Goal: Complete application form: Complete application form

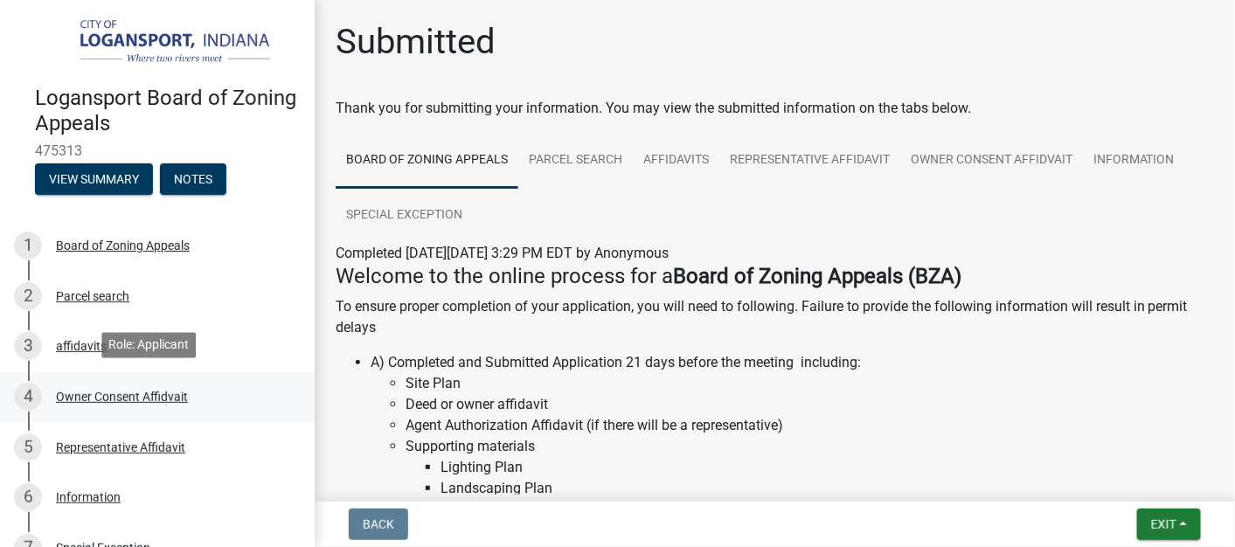
click at [124, 395] on div "Owner Consent Affidvait" at bounding box center [122, 397] width 132 height 12
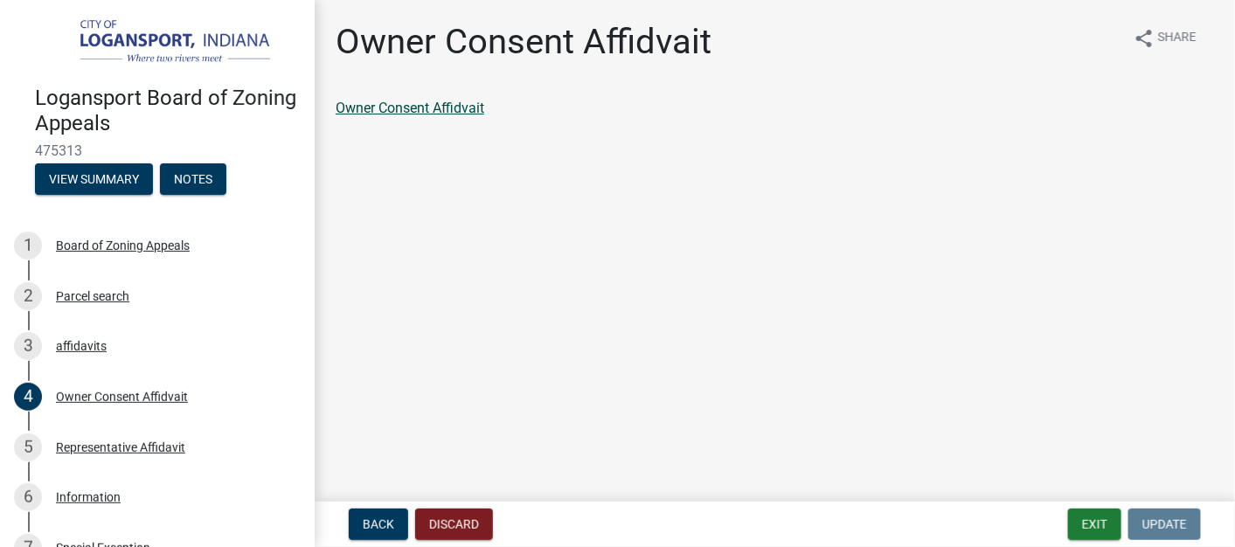
click at [450, 104] on link "Owner Consent Affidvait" at bounding box center [410, 108] width 149 height 17
click at [1096, 521] on button "Exit" at bounding box center [1094, 524] width 53 height 31
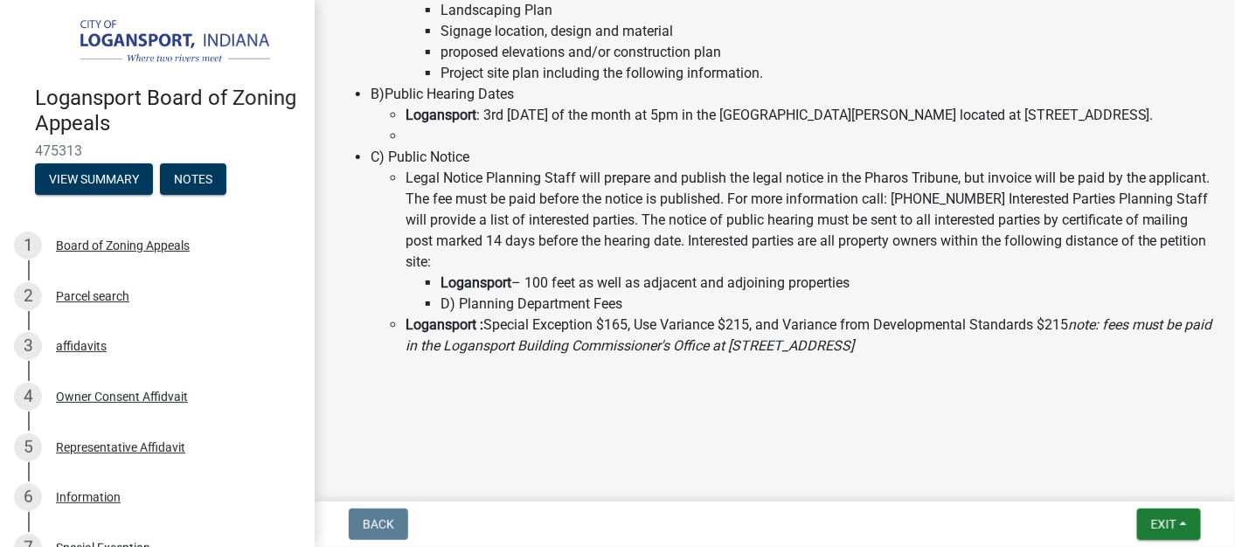
scroll to position [500, 0]
click at [118, 391] on div "Owner Consent Affidvait" at bounding box center [122, 397] width 132 height 12
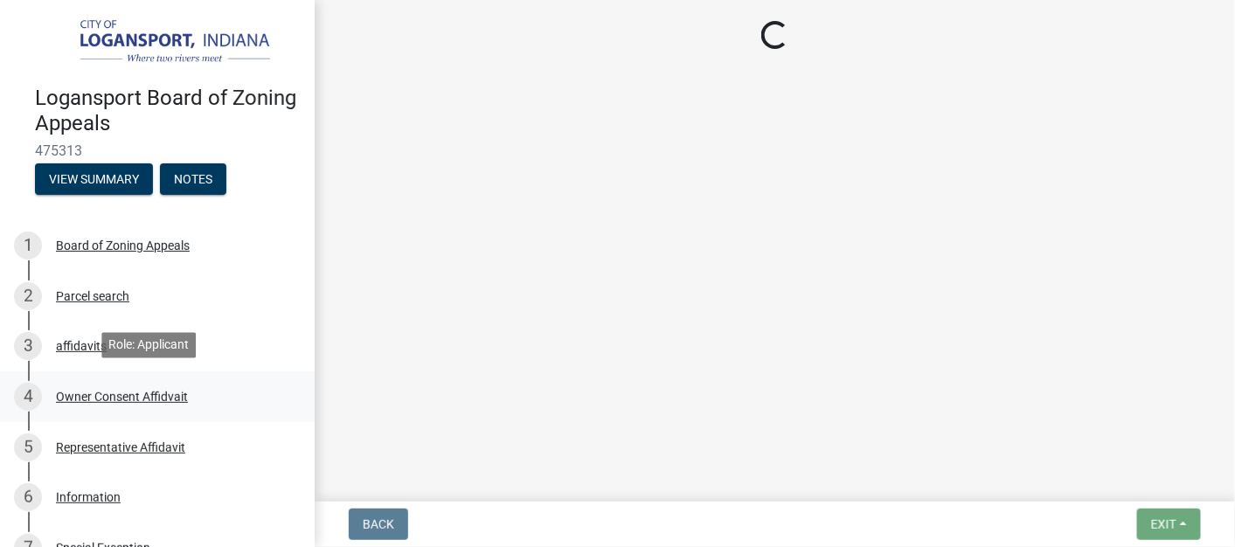
scroll to position [0, 0]
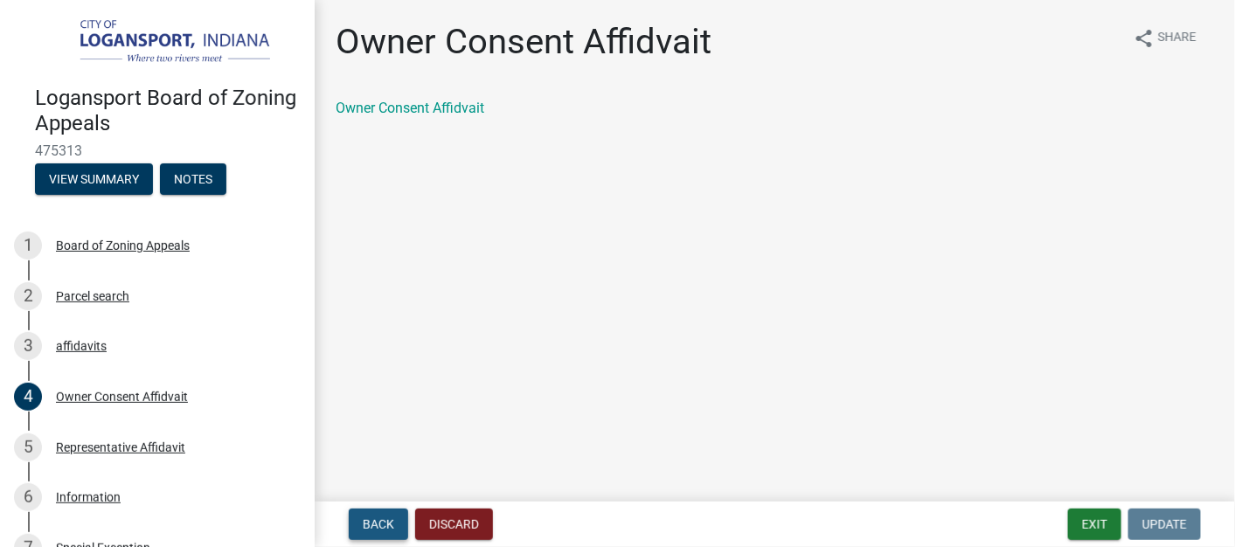
click at [381, 517] on span "Back" at bounding box center [378, 524] width 31 height 14
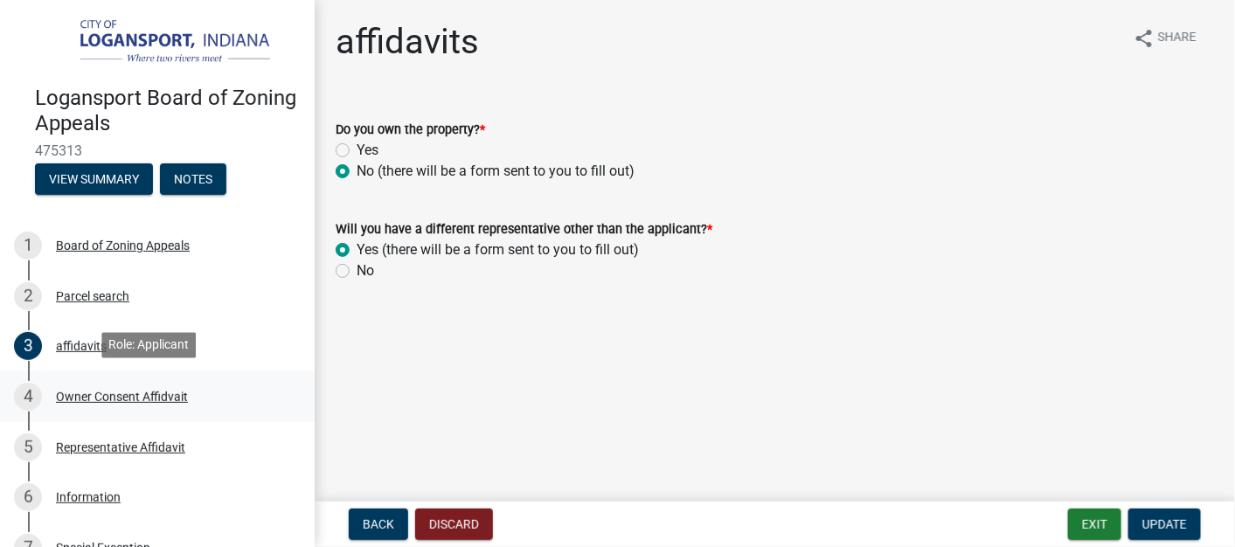
click at [100, 392] on div "Owner Consent Affidvait" at bounding box center [122, 397] width 132 height 12
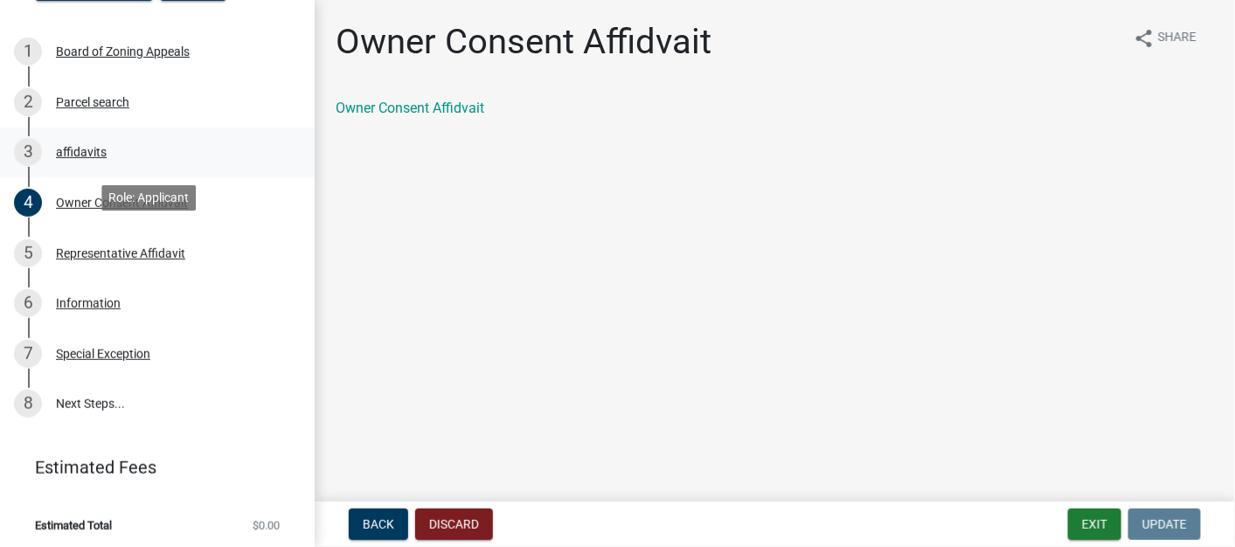
scroll to position [196, 0]
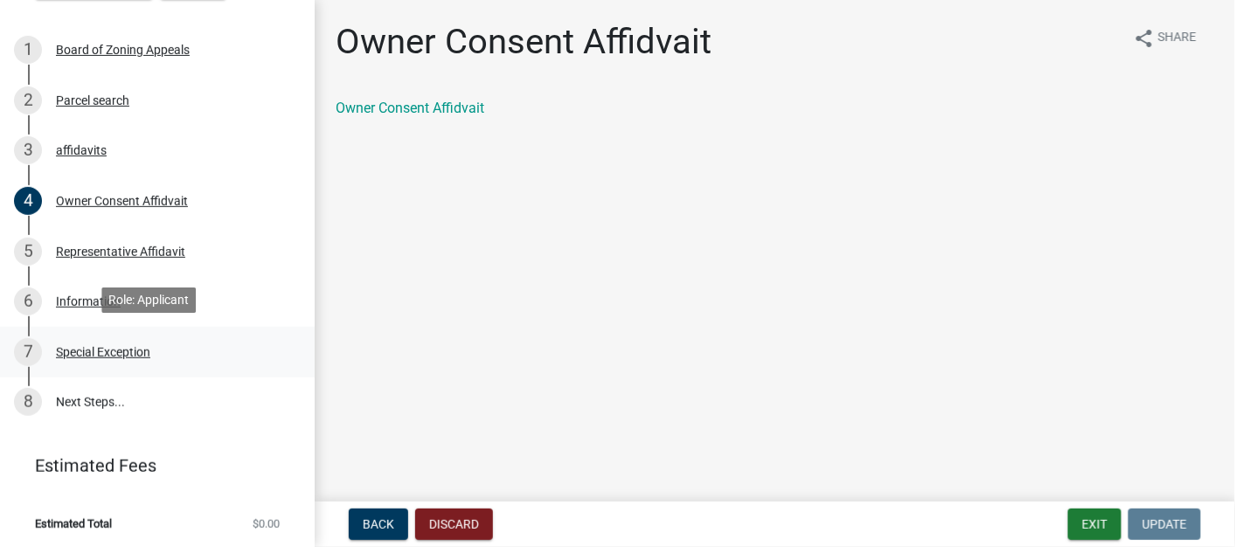
click at [114, 353] on div "Special Exception" at bounding box center [103, 352] width 94 height 12
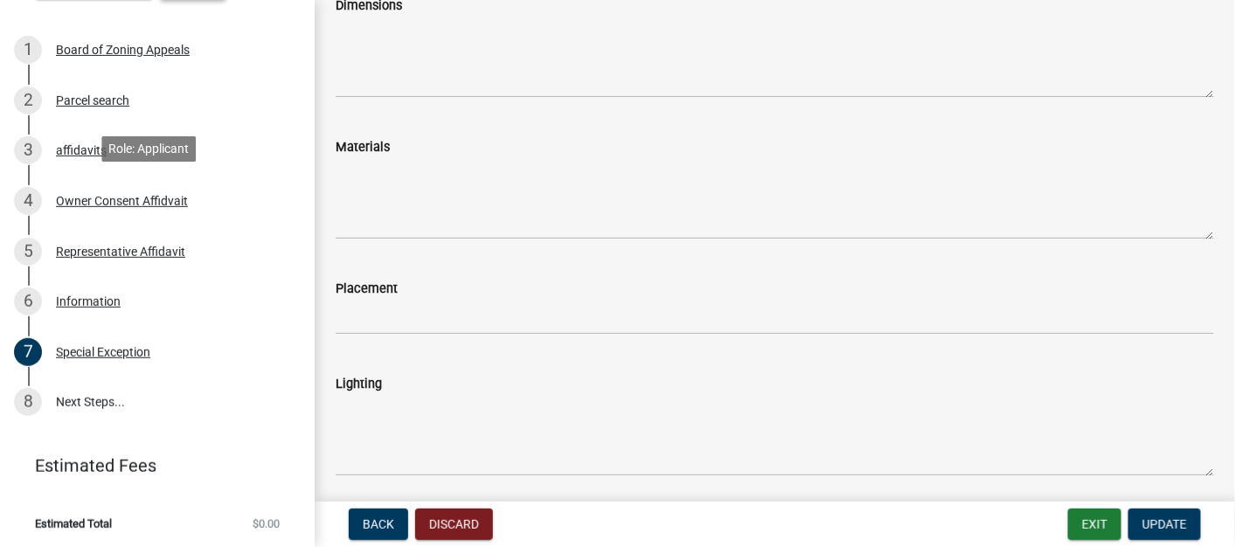
scroll to position [0, 0]
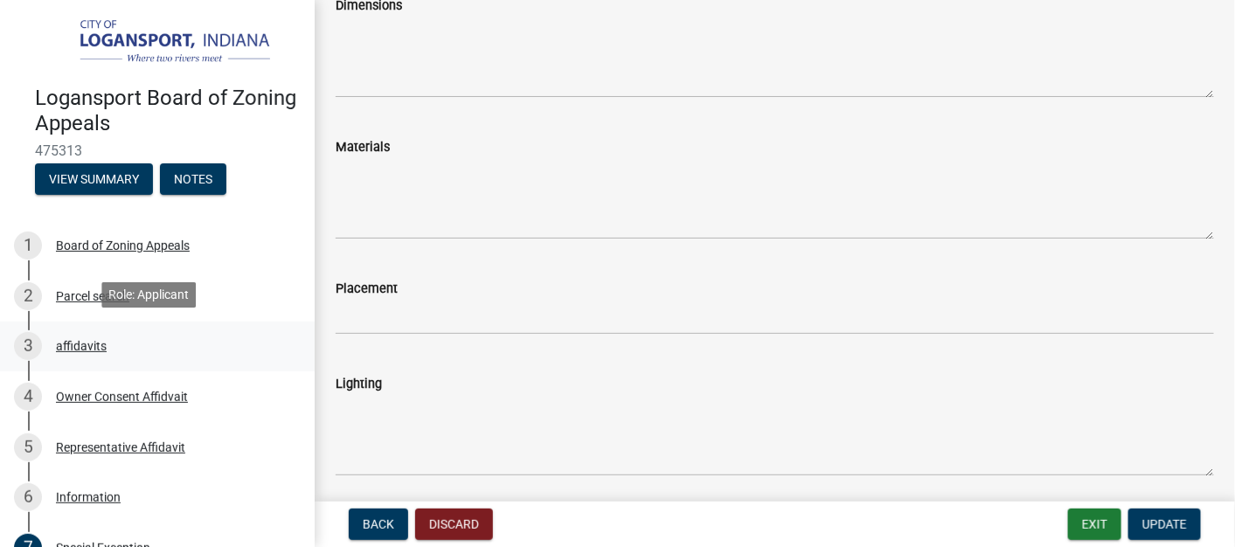
click at [81, 348] on div "affidavits" at bounding box center [81, 346] width 51 height 12
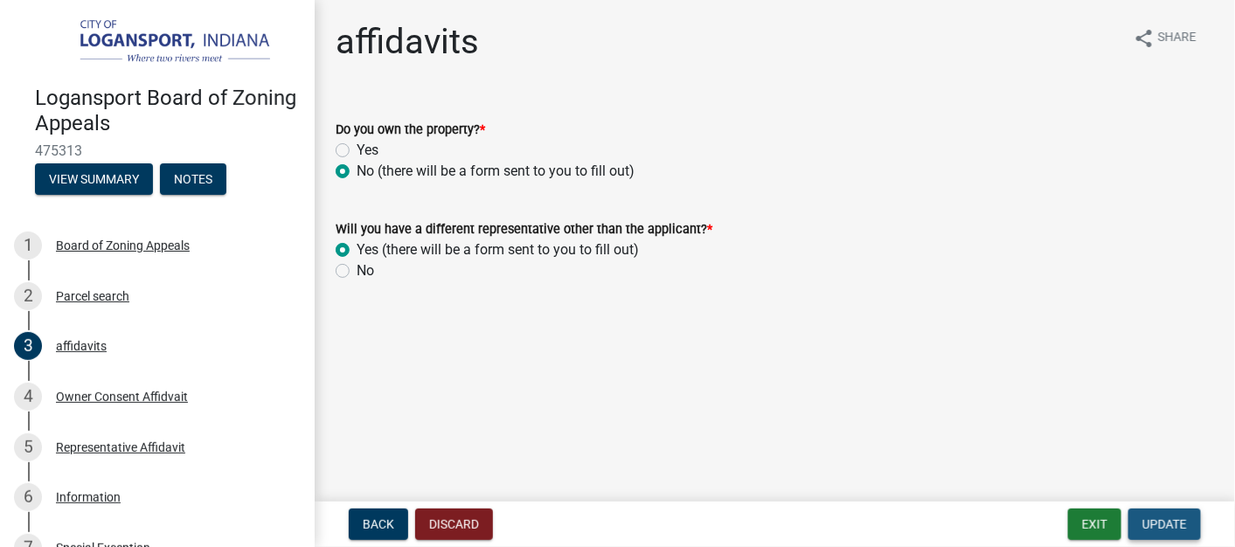
click at [1166, 524] on span "Update" at bounding box center [1164, 524] width 45 height 14
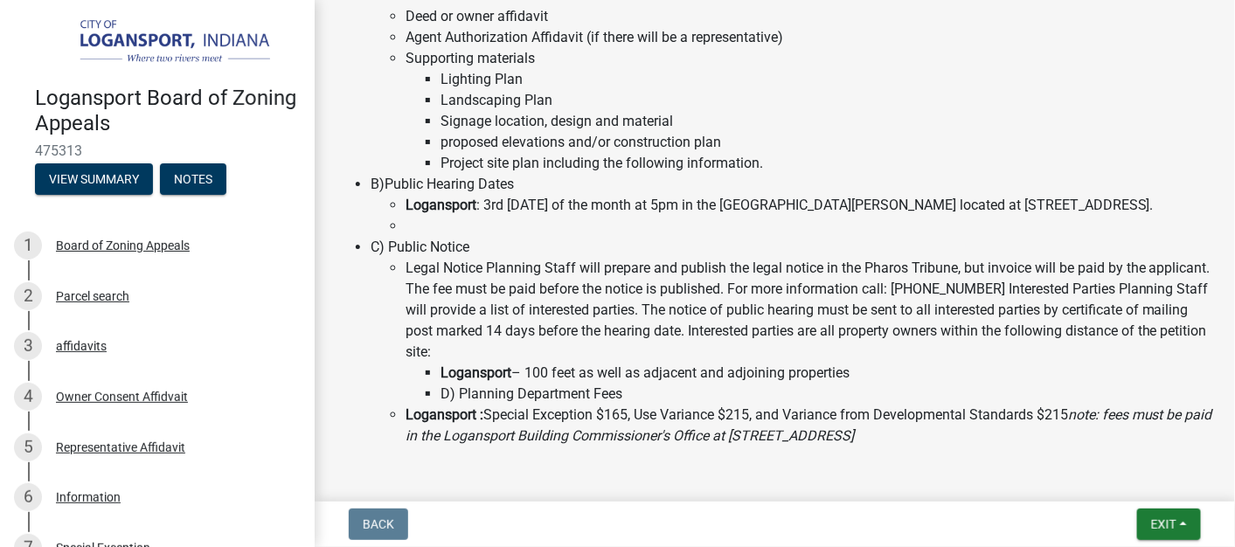
scroll to position [500, 0]
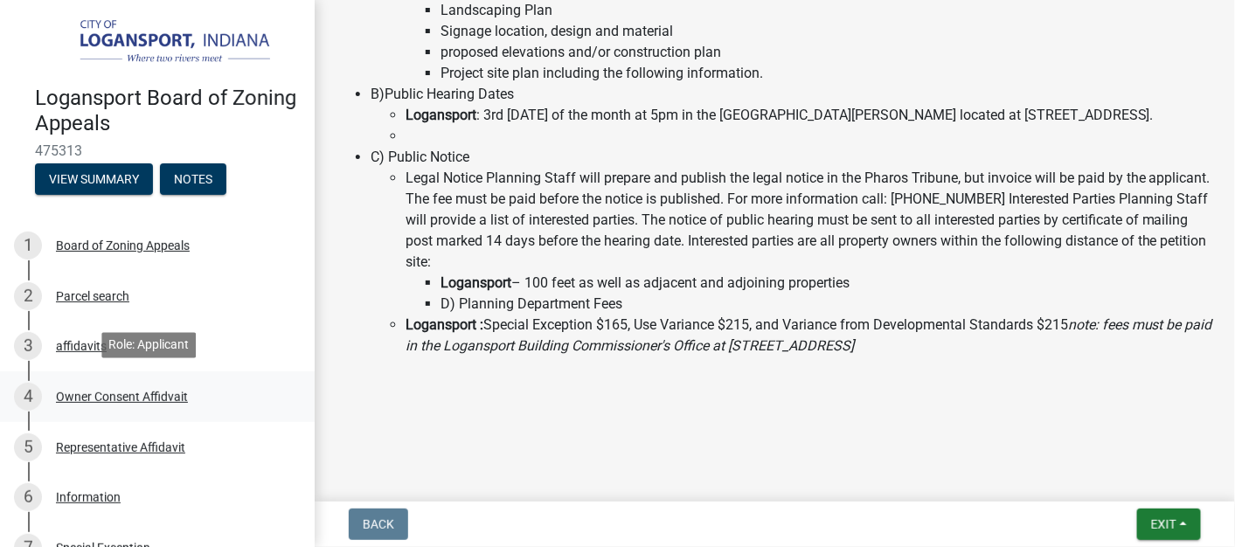
click at [107, 391] on div "Owner Consent Affidvait" at bounding box center [122, 397] width 132 height 12
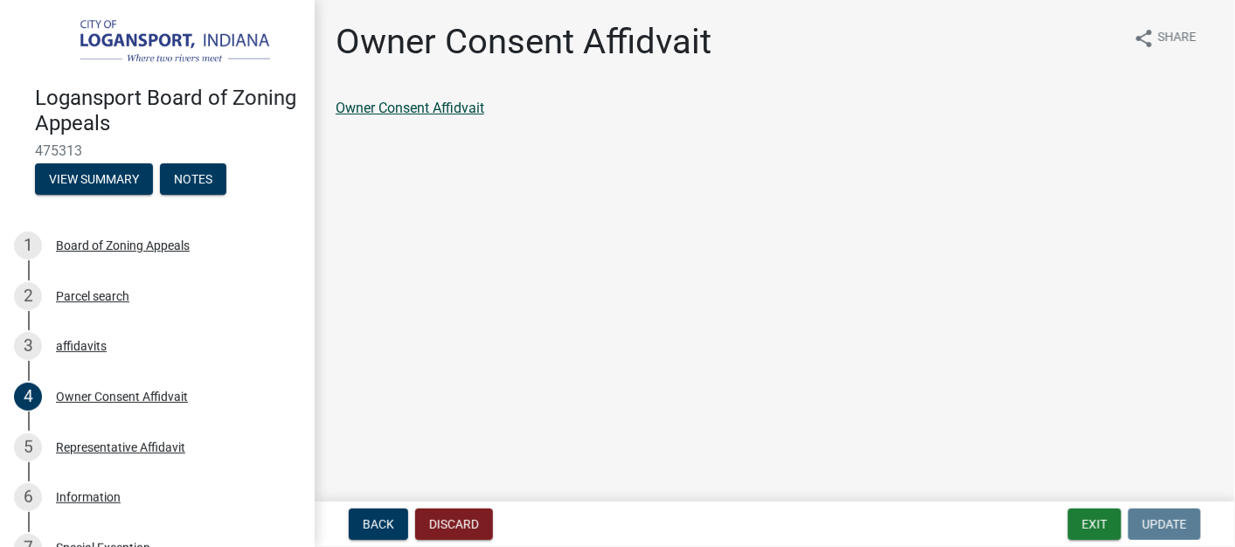
click at [441, 107] on link "Owner Consent Affidvait" at bounding box center [410, 108] width 149 height 17
click at [1175, 39] on span "Share" at bounding box center [1177, 38] width 38 height 21
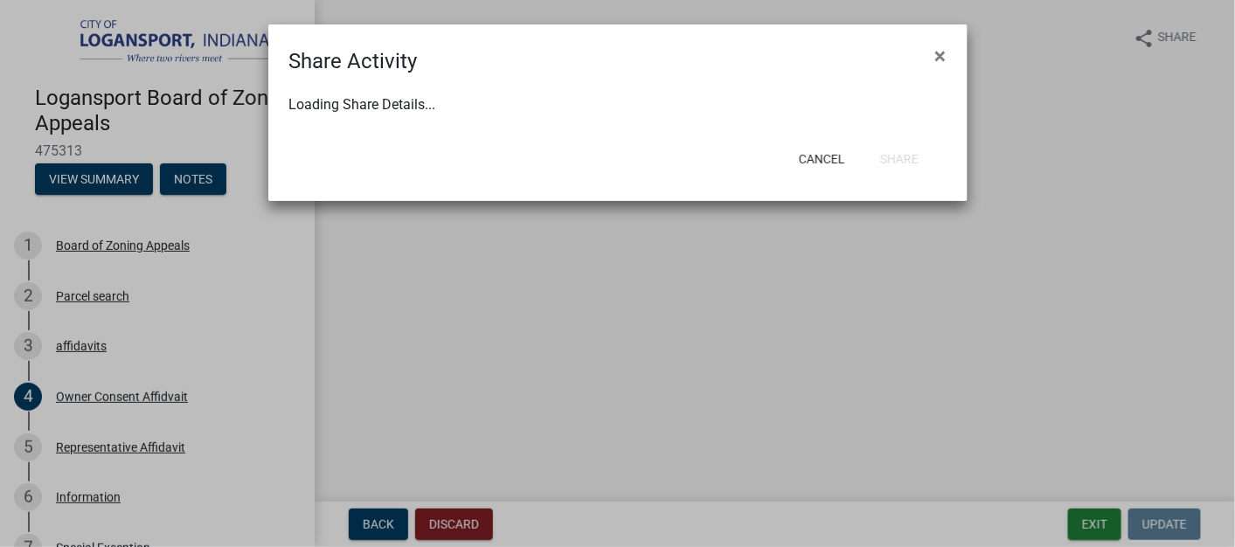
select select "1"
select select "0"
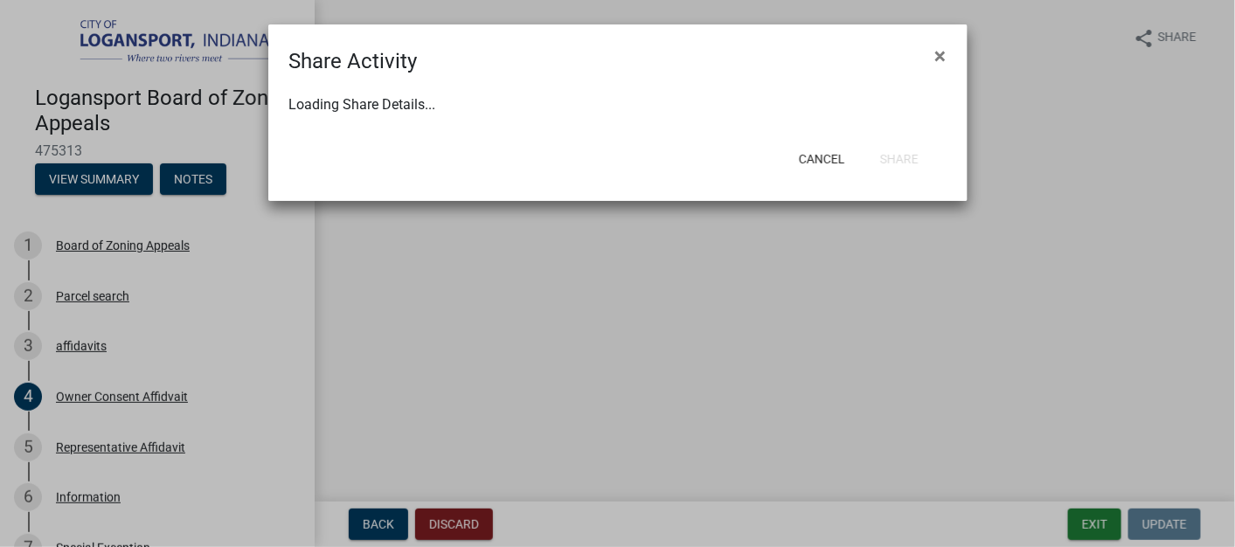
select select "0"
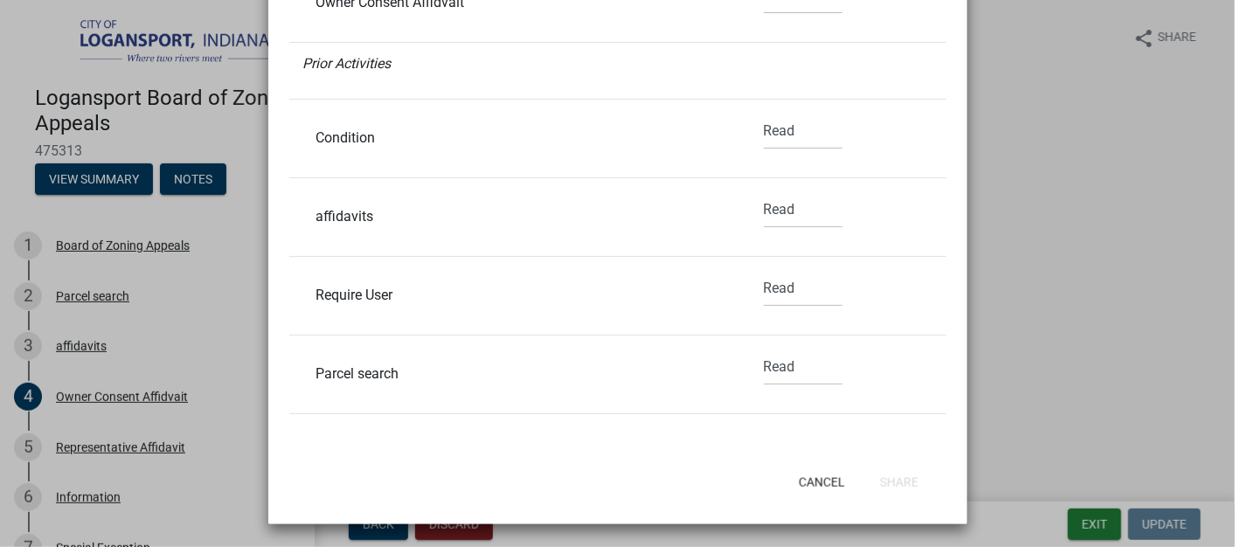
scroll to position [486, 0]
click at [800, 474] on button "Cancel" at bounding box center [822, 481] width 74 height 31
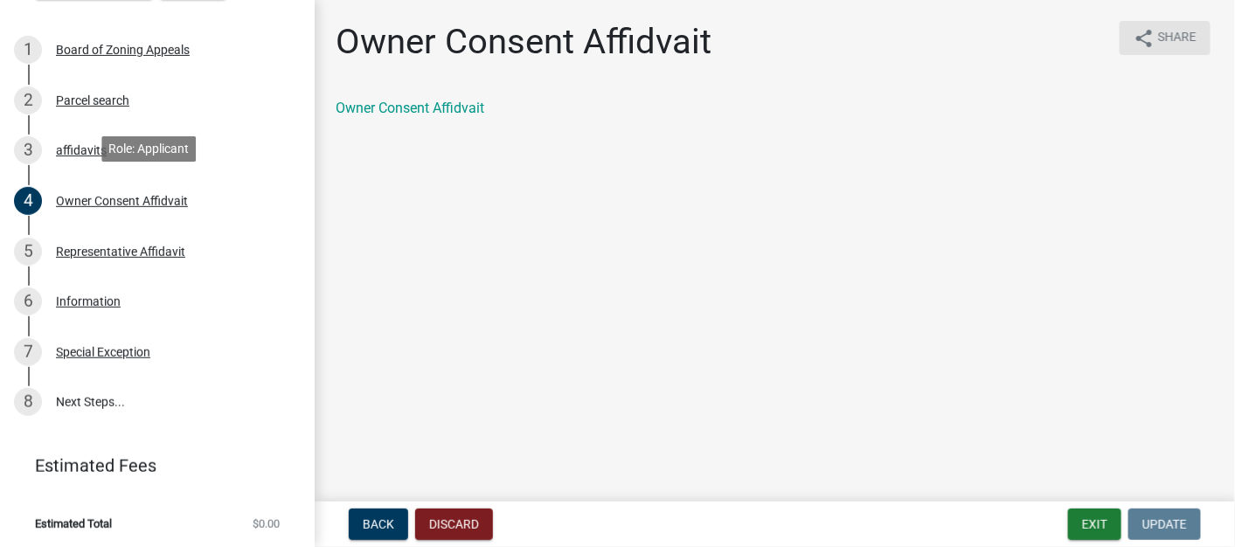
scroll to position [0, 0]
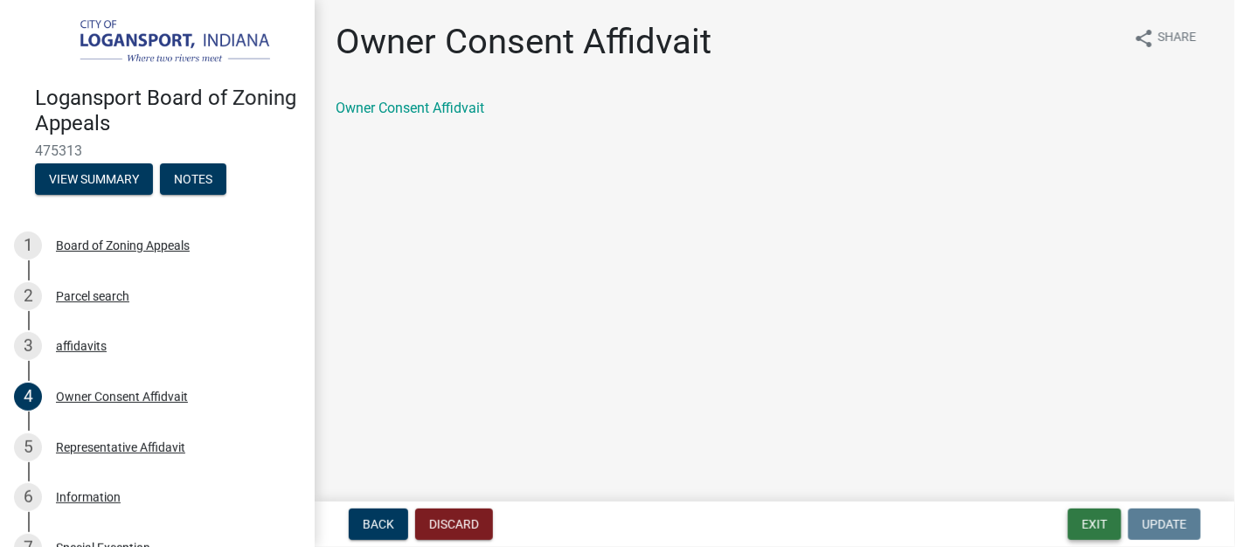
click at [1100, 521] on button "Exit" at bounding box center [1094, 524] width 53 height 31
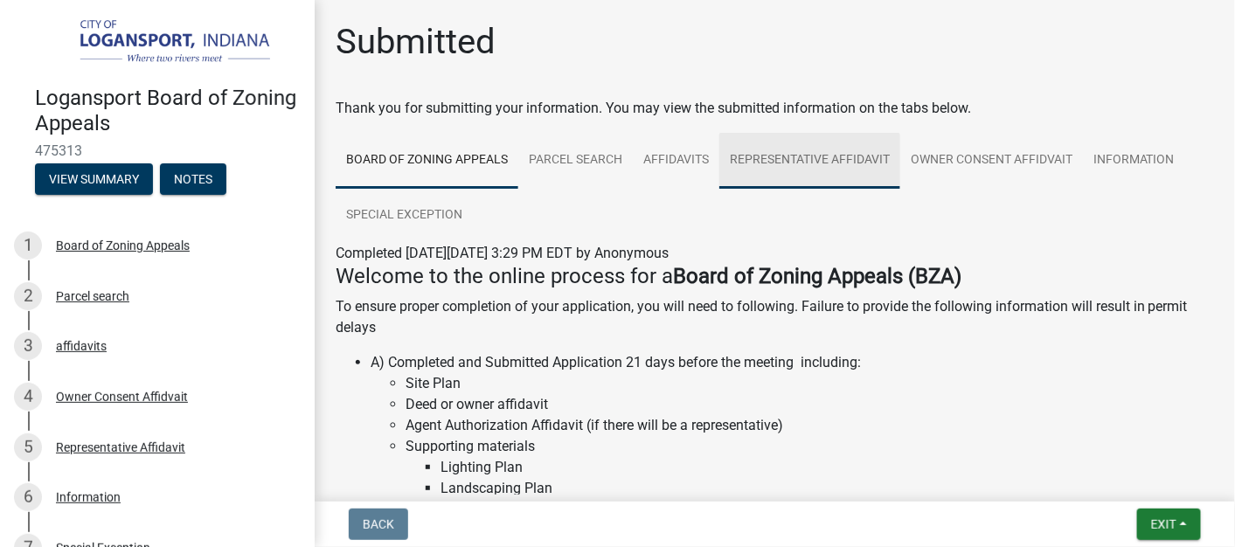
click at [874, 161] on link "Representative Affidavit" at bounding box center [809, 161] width 181 height 56
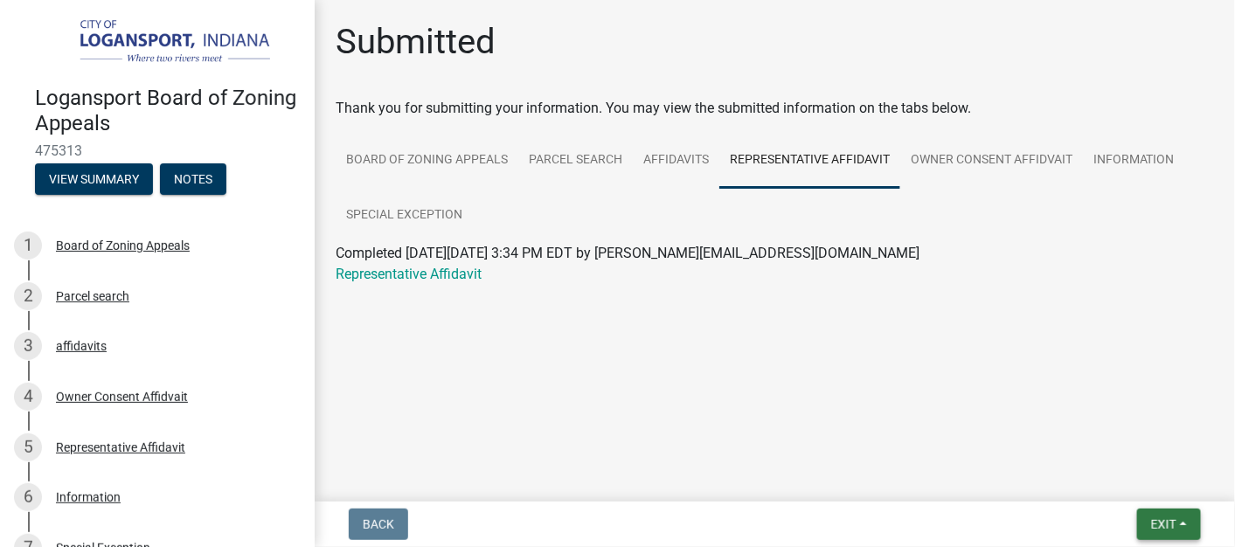
click at [1185, 522] on button "Exit" at bounding box center [1169, 524] width 64 height 31
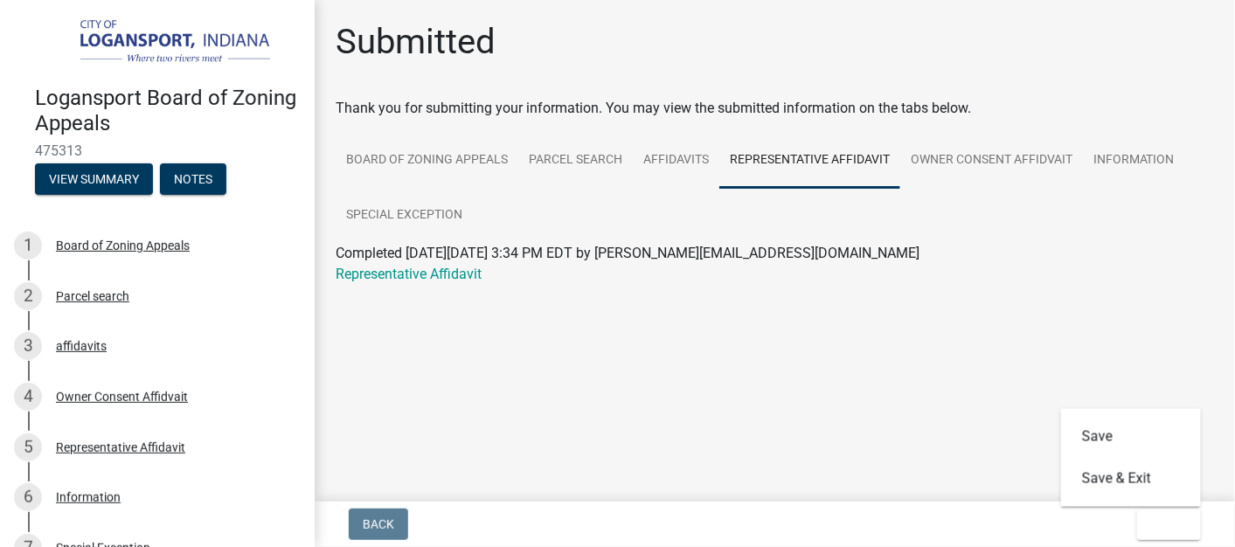
click at [930, 395] on main "Submitted Thank you for submitting your information. You may view the submitted…" at bounding box center [775, 247] width 920 height 495
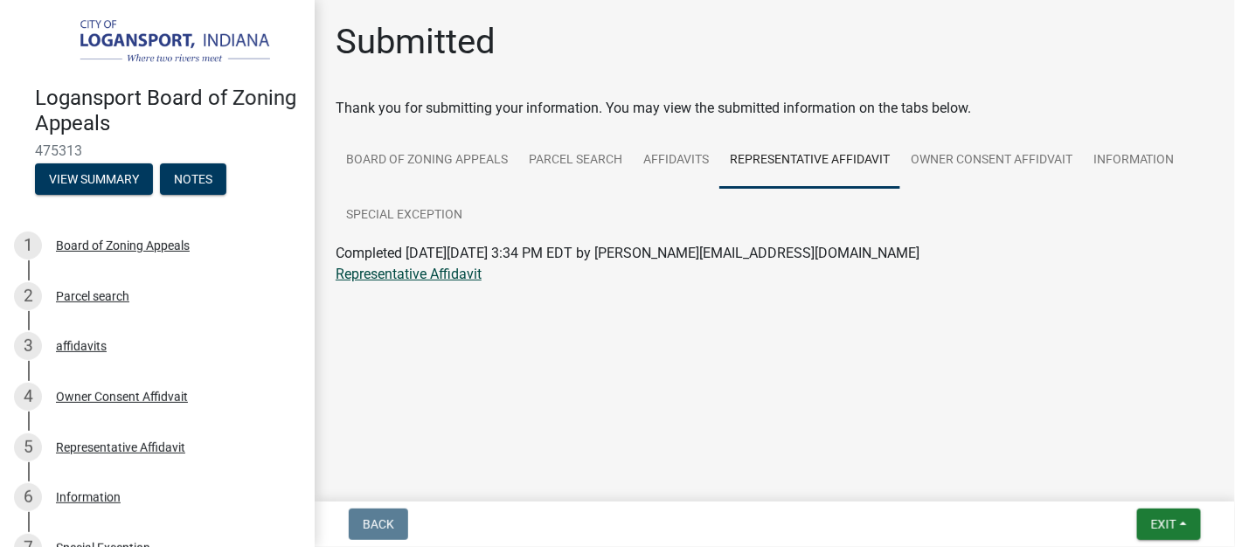
click at [439, 273] on link "Representative Affidavit" at bounding box center [409, 274] width 146 height 17
click at [387, 153] on link "Board of Zoning Appeals" at bounding box center [427, 161] width 183 height 56
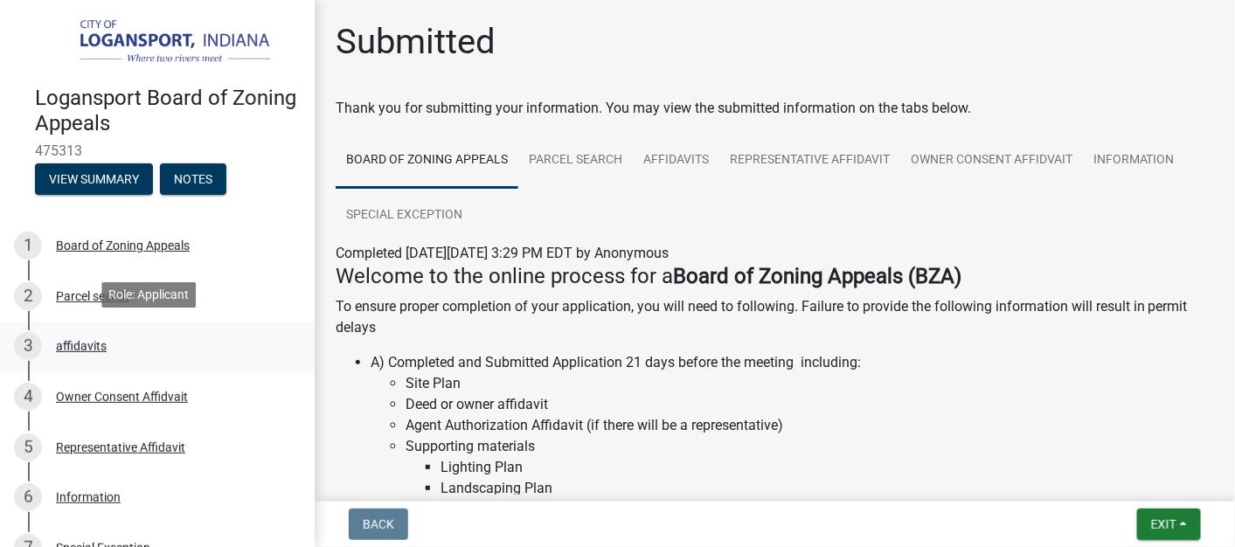
click at [87, 340] on div "affidavits" at bounding box center [81, 346] width 51 height 12
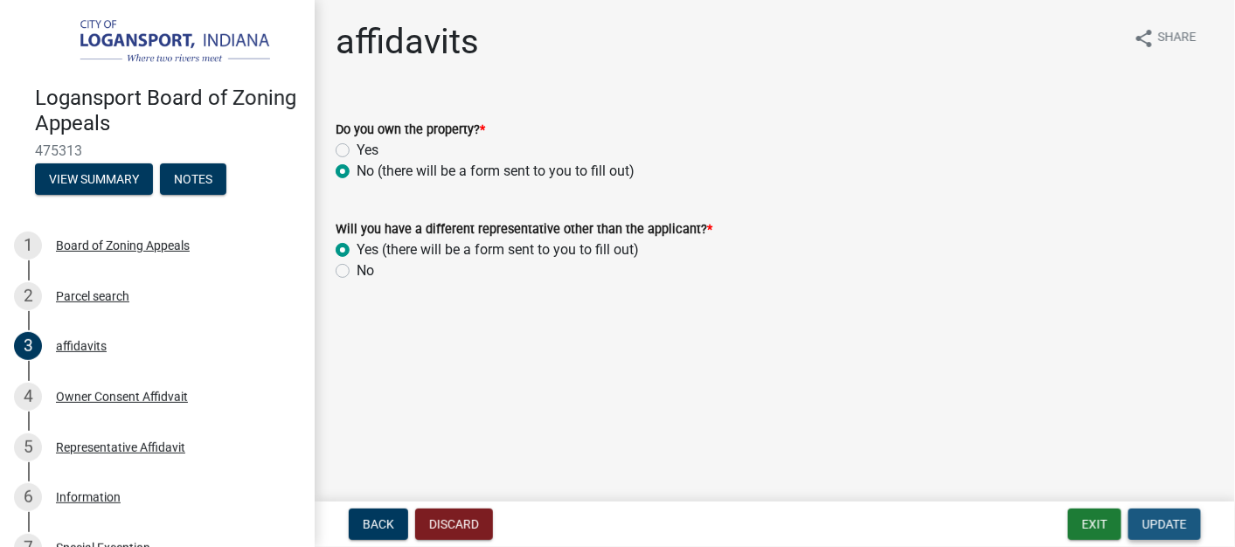
click at [1164, 520] on span "Update" at bounding box center [1164, 524] width 45 height 14
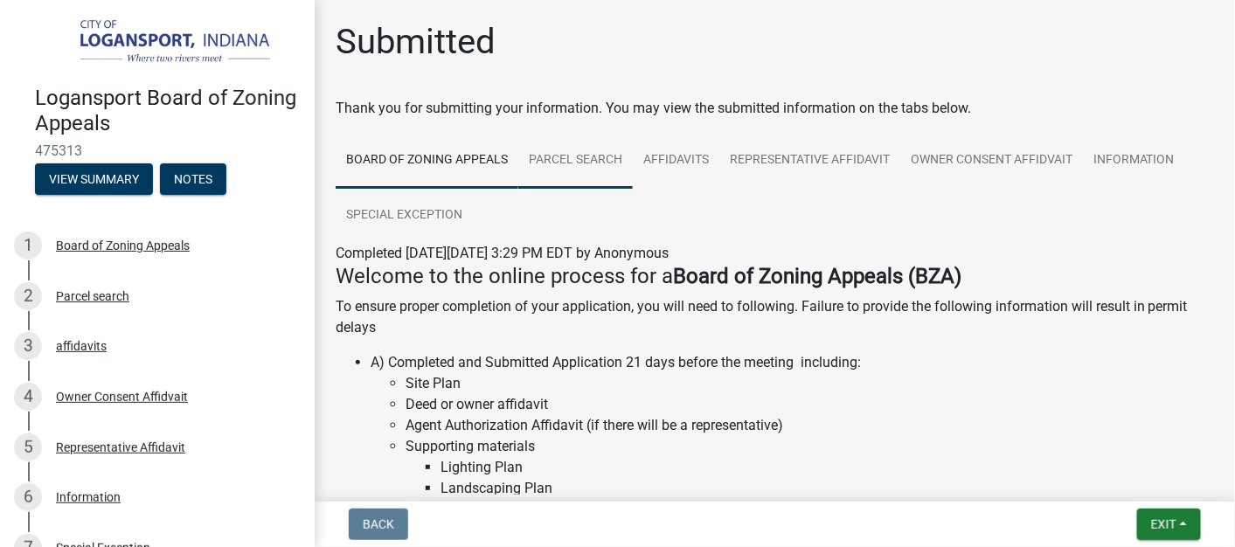
click at [581, 153] on link "Parcel search" at bounding box center [575, 161] width 114 height 56
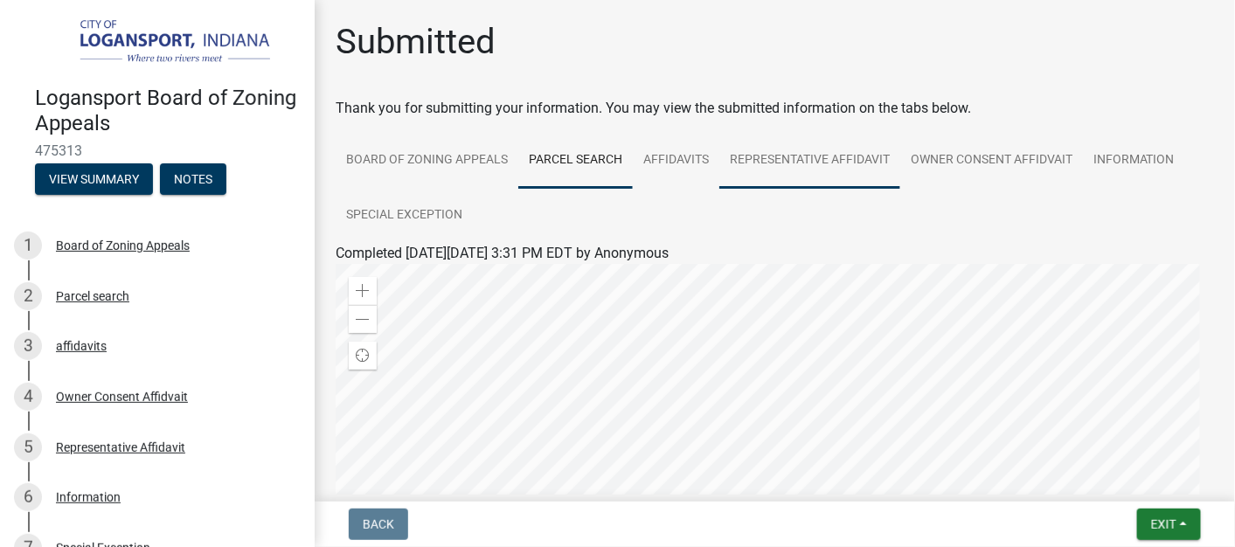
click at [847, 162] on link "Representative Affidavit" at bounding box center [809, 161] width 181 height 56
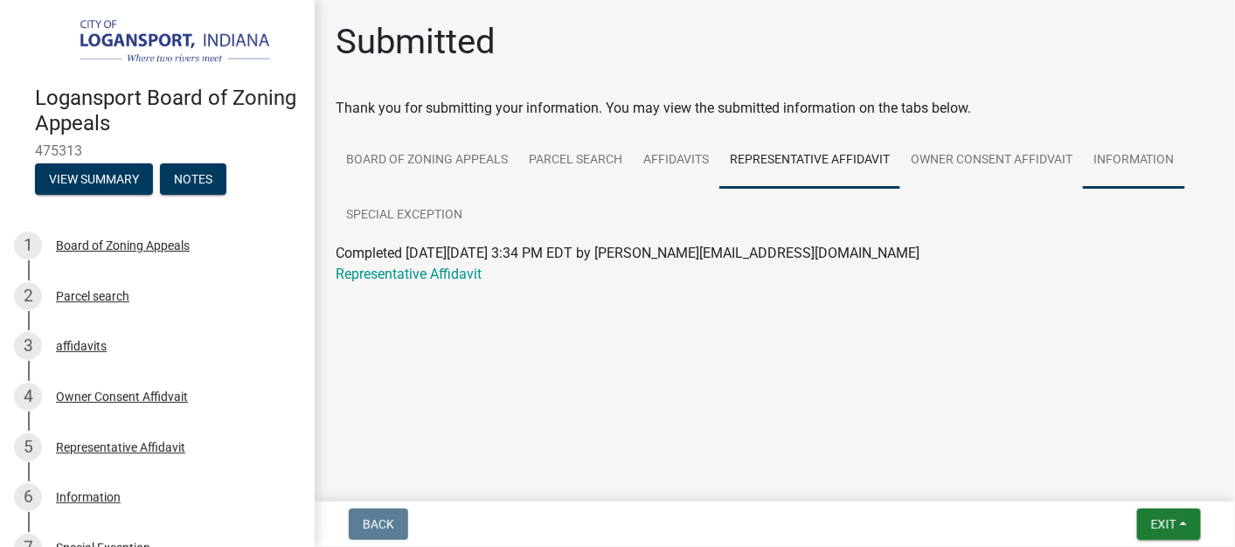
click at [1128, 150] on link "Information" at bounding box center [1134, 161] width 102 height 56
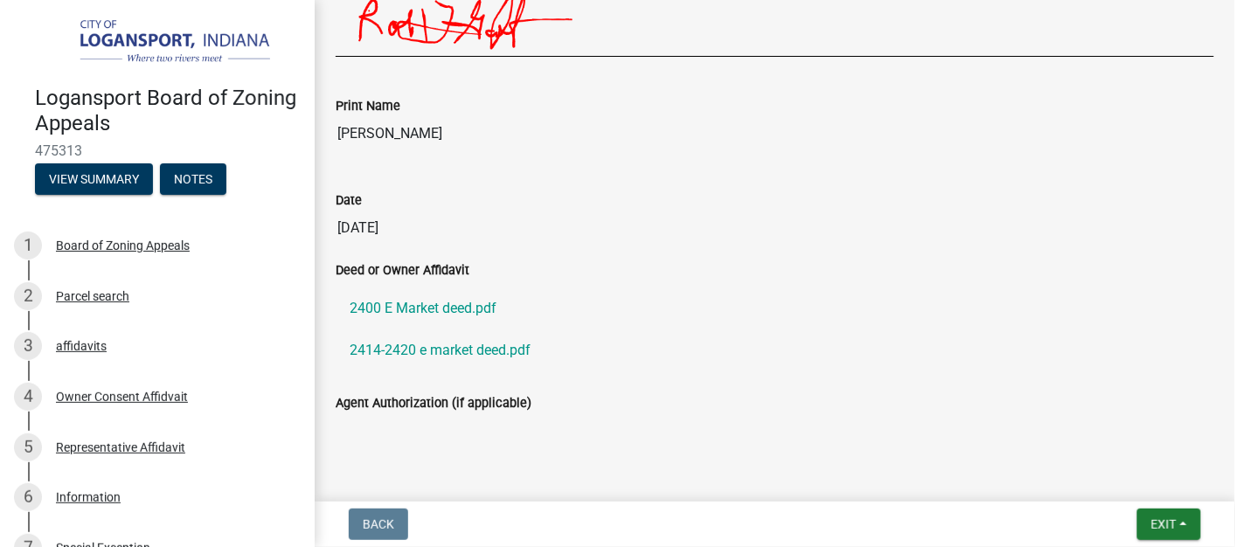
scroll to position [2353, 0]
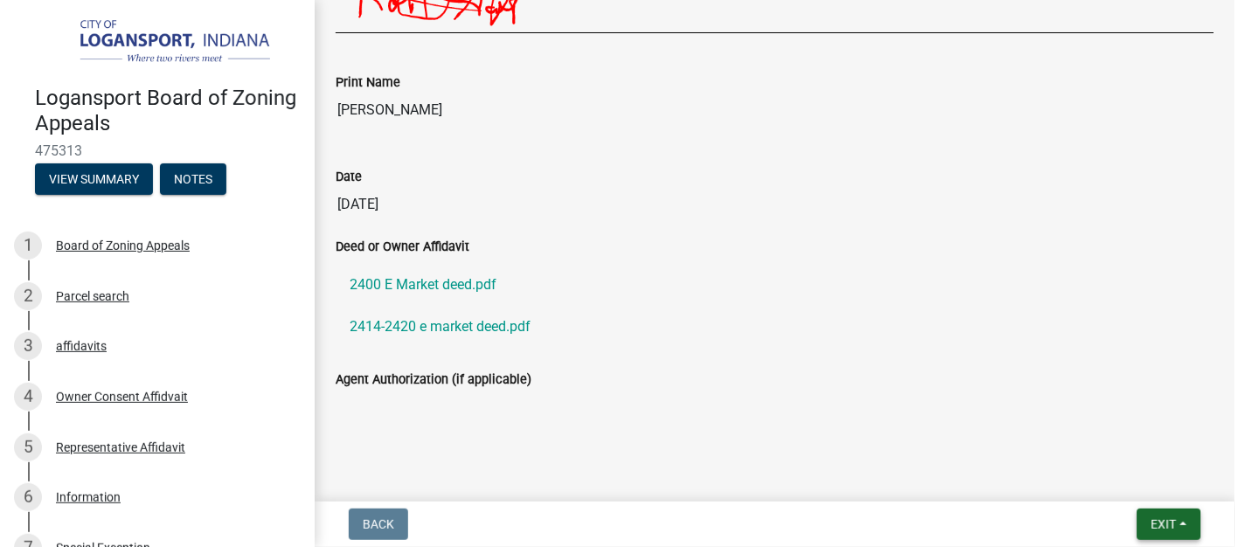
click at [1188, 518] on button "Exit" at bounding box center [1169, 524] width 64 height 31
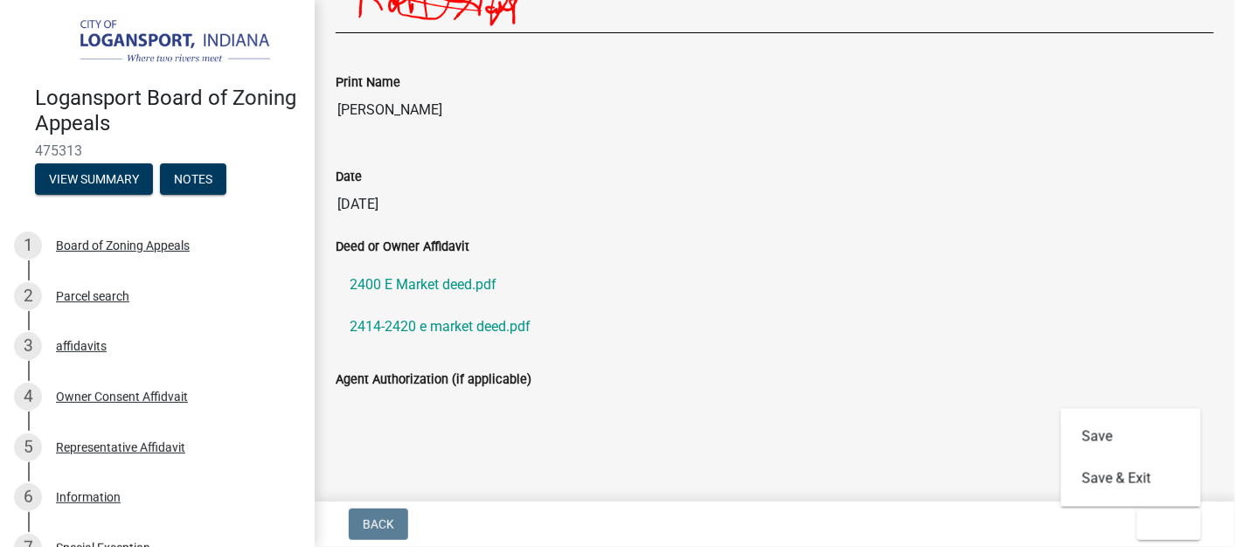
click at [730, 350] on div "Deed or Owner Affidavit 2400 E Market deed.pdf 2414-2420 e market deed.pdf" at bounding box center [774, 302] width 904 height 133
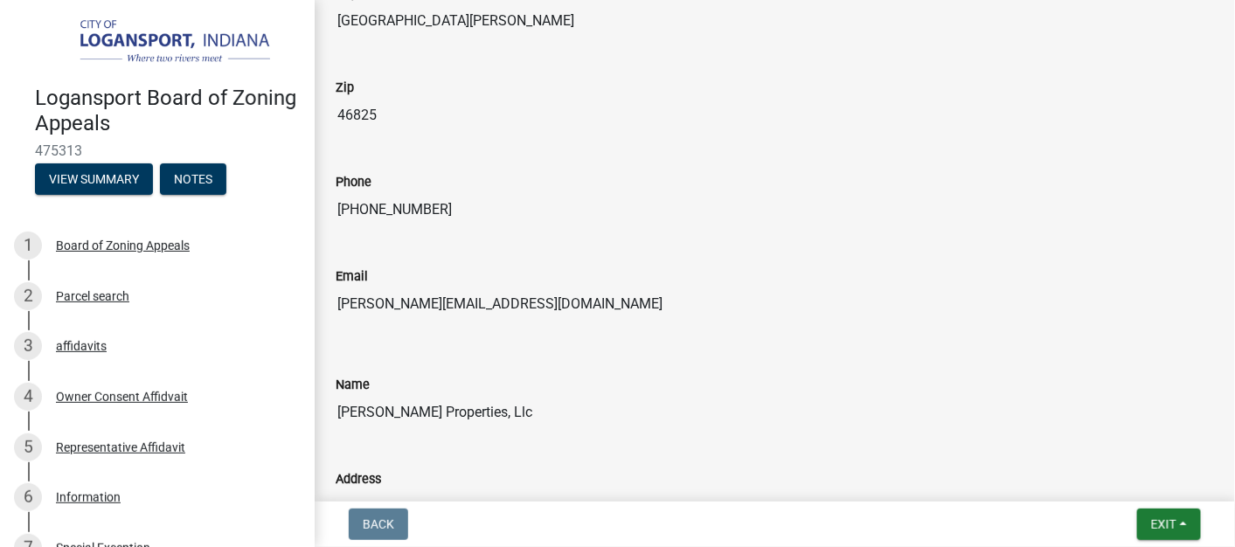
scroll to position [0, 0]
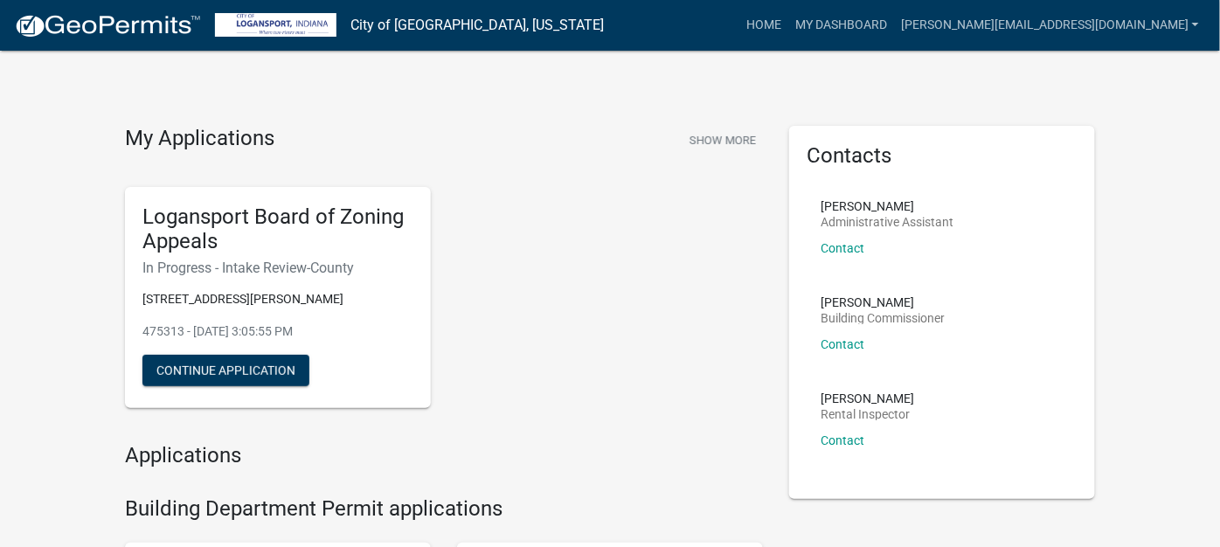
scroll to position [97, 0]
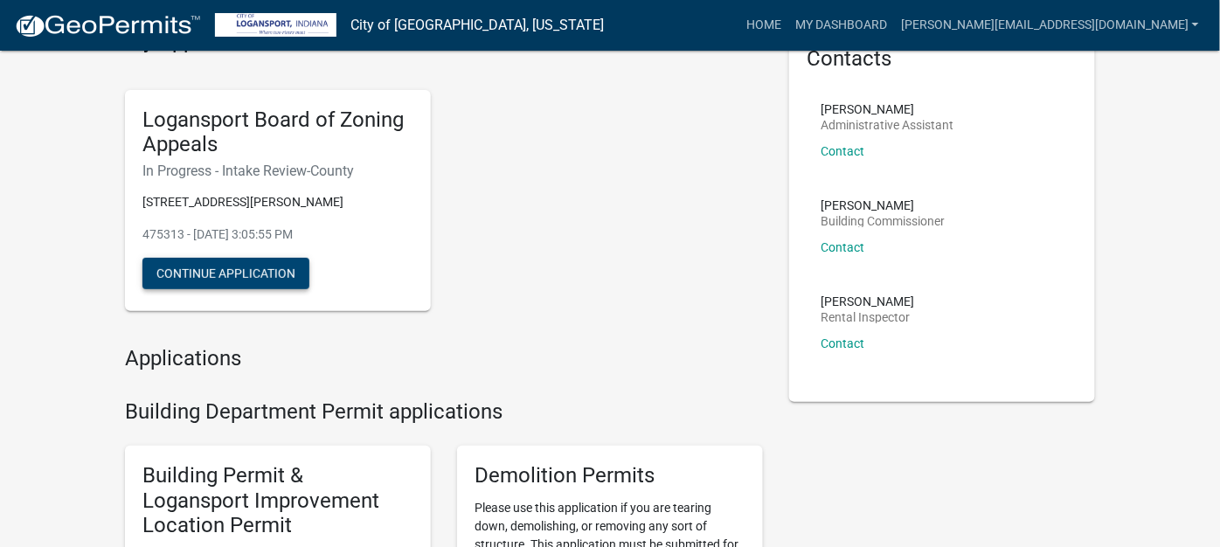
click at [250, 275] on button "Continue Application" at bounding box center [225, 273] width 167 height 31
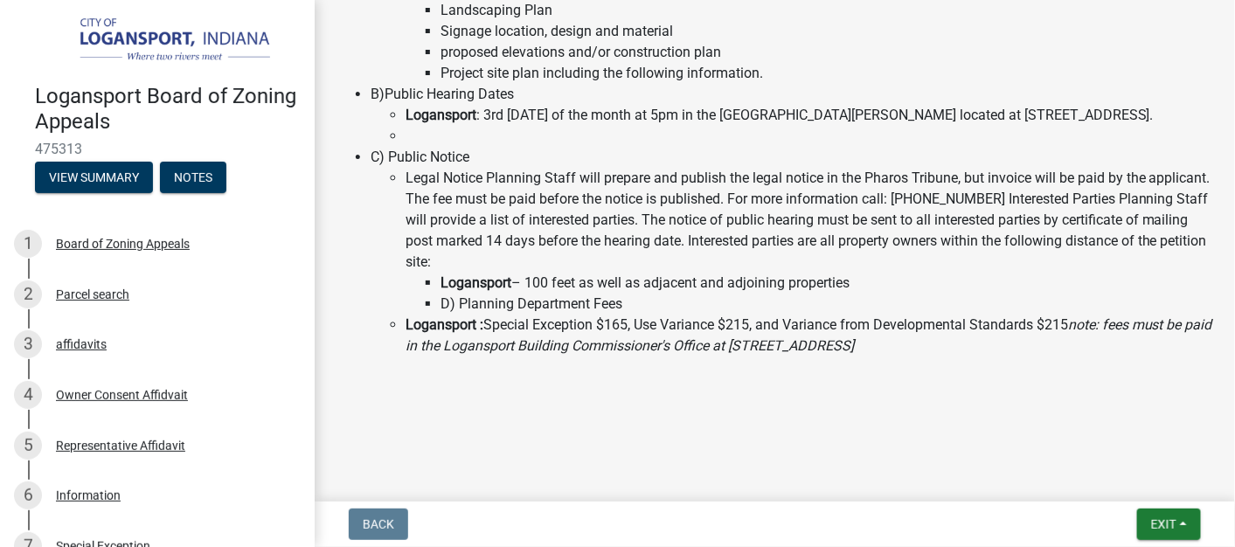
scroll to position [500, 0]
click at [124, 390] on div "Owner Consent Affidvait" at bounding box center [122, 395] width 132 height 12
